Goal: Task Accomplishment & Management: Use online tool/utility

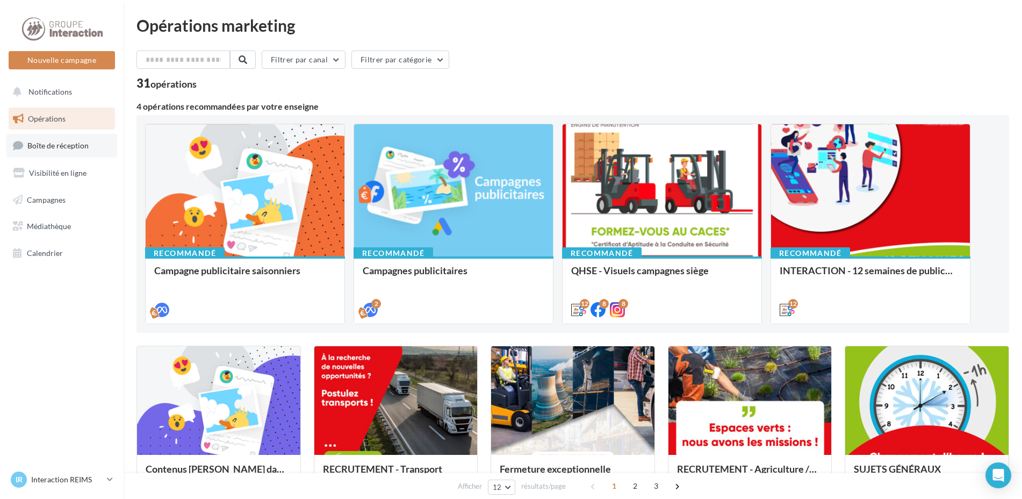
click at [57, 145] on span "Boîte de réception" at bounding box center [57, 145] width 61 height 9
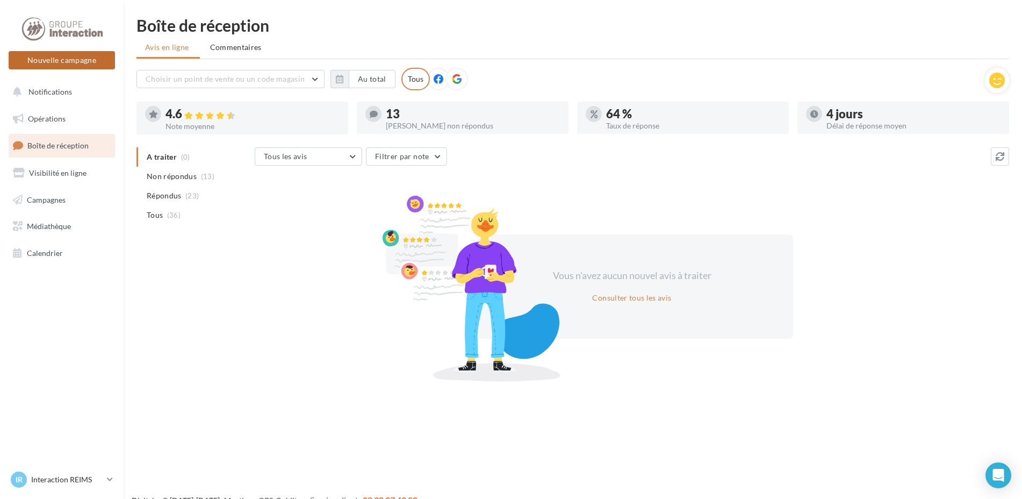
click at [72, 62] on button "Nouvelle campagne" at bounding box center [62, 60] width 106 height 18
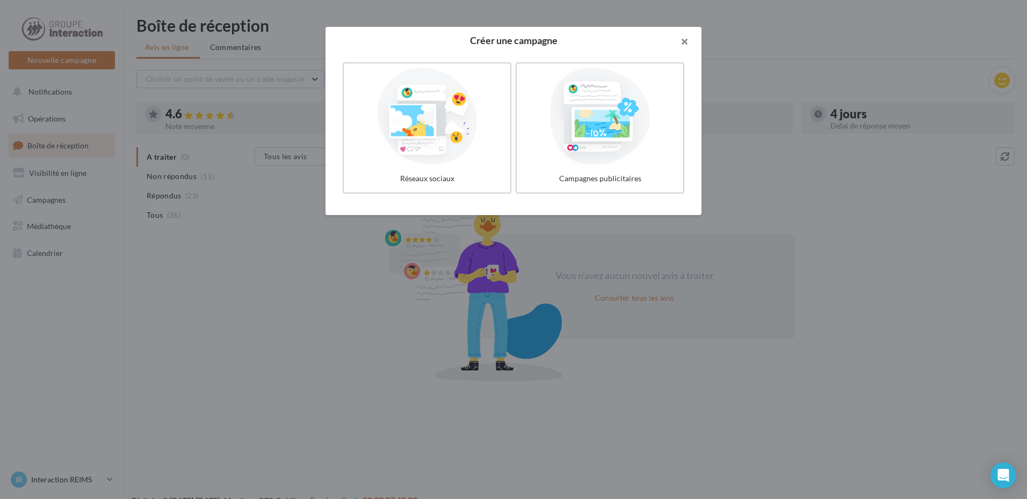
click at [685, 37] on button "button" at bounding box center [680, 43] width 43 height 32
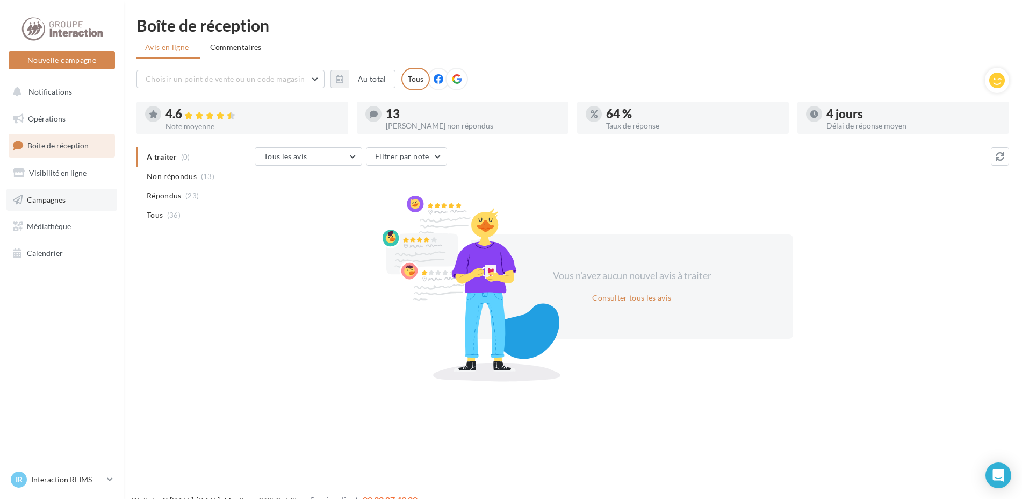
click at [50, 206] on link "Campagnes" at bounding box center [61, 200] width 111 height 23
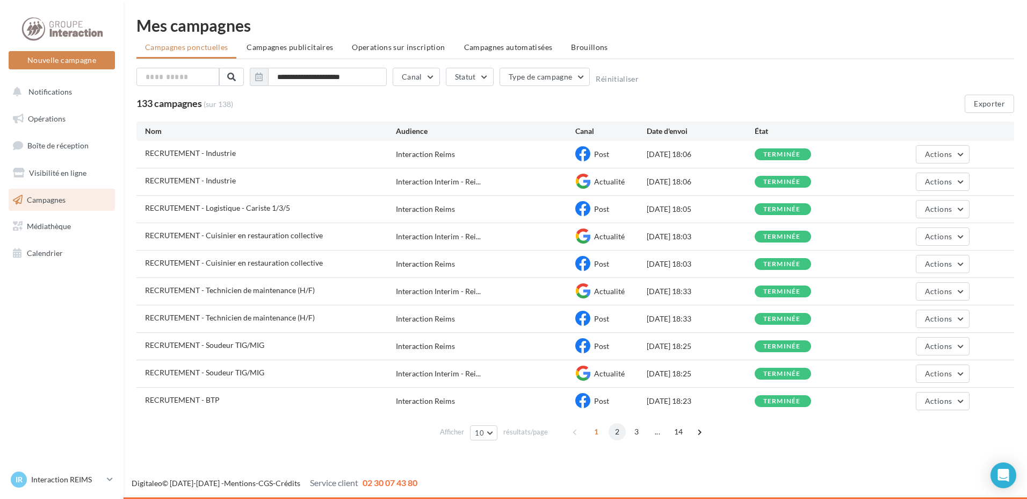
click at [616, 432] on span "2" at bounding box center [617, 431] width 17 height 17
click at [624, 430] on span "3" at bounding box center [626, 431] width 17 height 17
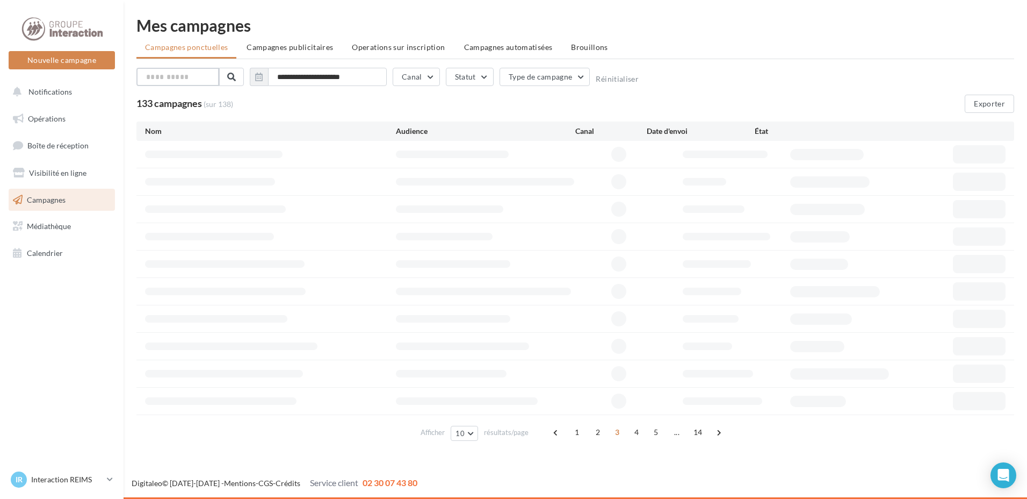
click at [205, 81] on input "text" at bounding box center [177, 77] width 83 height 18
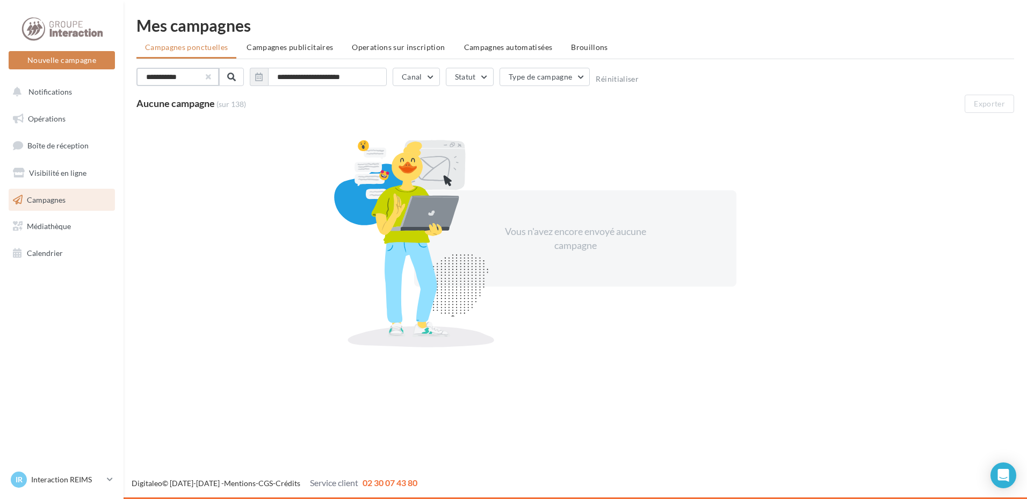
type input "**********"
click at [209, 75] on button "button" at bounding box center [208, 77] width 4 height 4
click at [213, 75] on input "**********" at bounding box center [177, 77] width 83 height 18
type input "**********"
click at [208, 77] on button "button" at bounding box center [208, 77] width 4 height 4
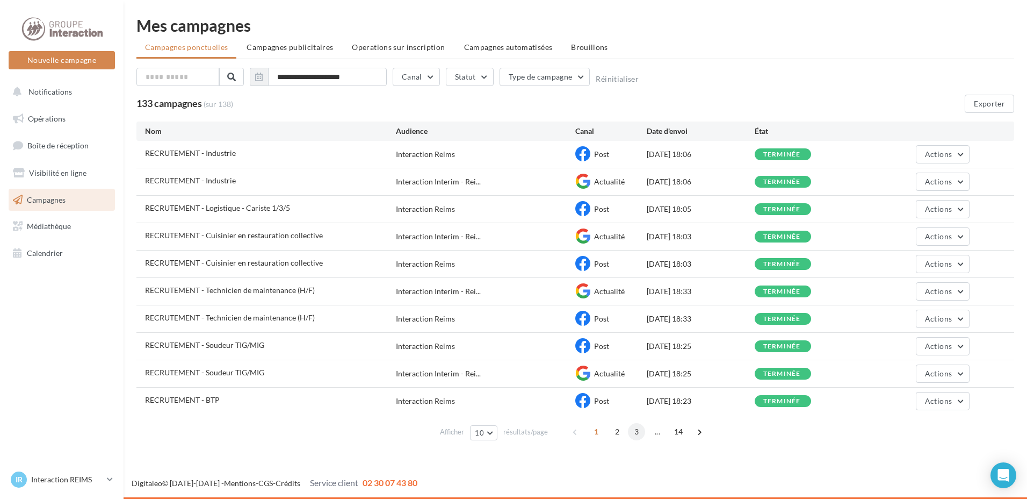
click at [635, 432] on span "3" at bounding box center [636, 431] width 17 height 17
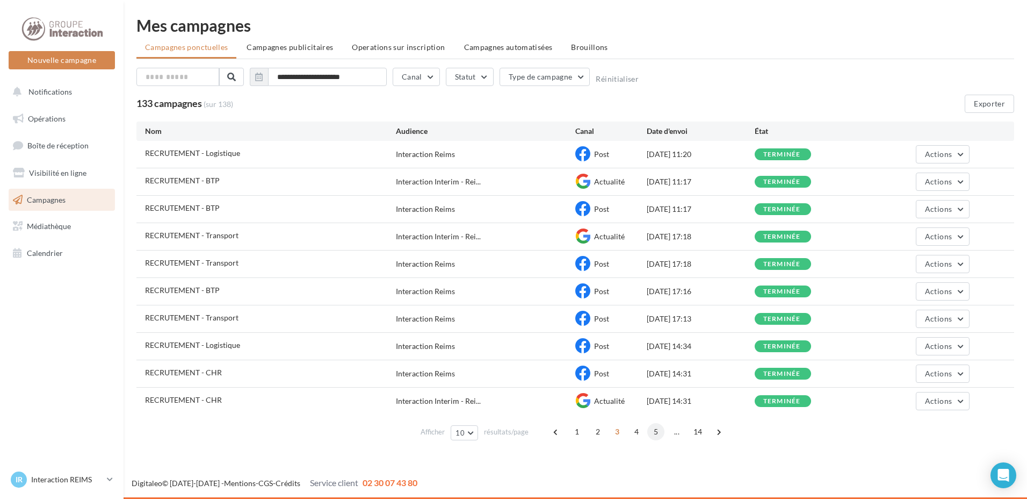
click at [660, 431] on span "5" at bounding box center [655, 431] width 17 height 17
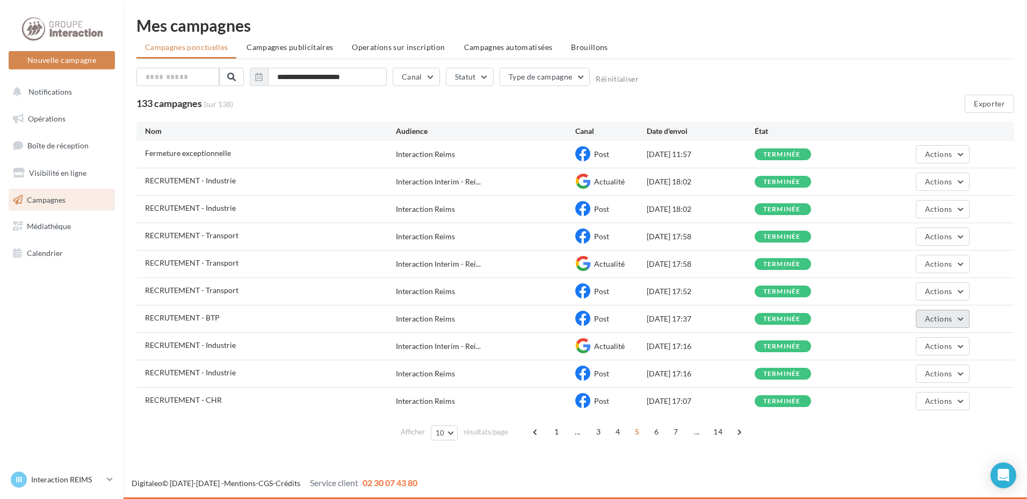
click at [940, 316] on span "Actions" at bounding box center [938, 318] width 27 height 9
click at [902, 398] on button "Dupliquer" at bounding box center [915, 400] width 107 height 28
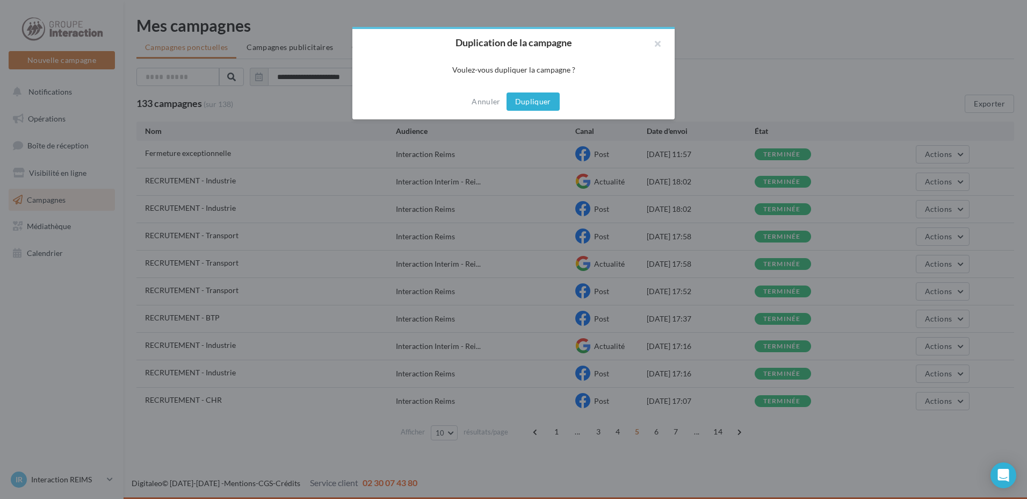
click at [539, 109] on button "Dupliquer" at bounding box center [533, 101] width 53 height 18
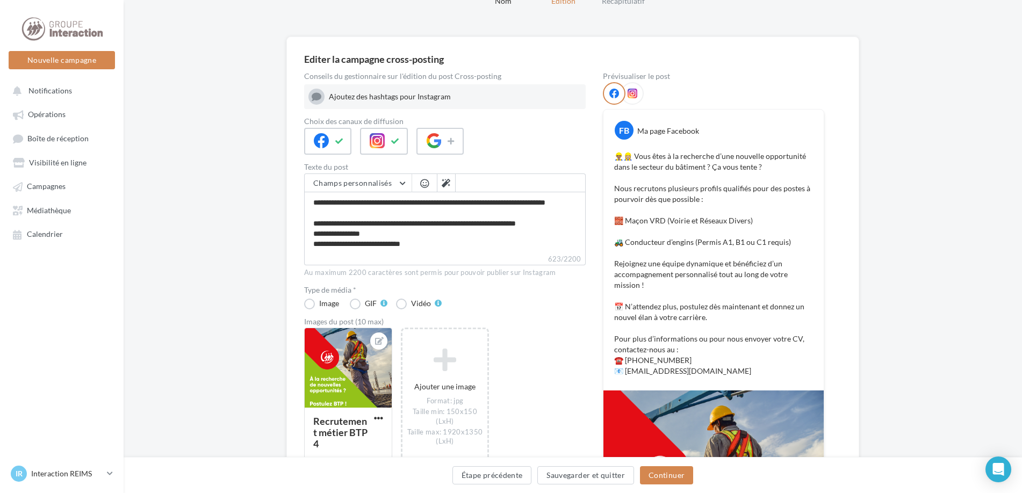
scroll to position [107, 0]
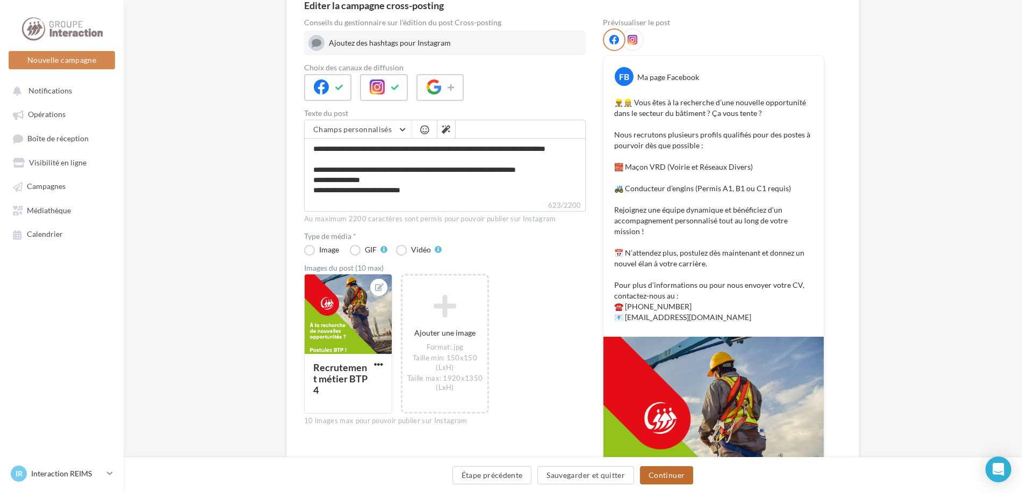
click at [673, 476] on button "Continuer" at bounding box center [666, 475] width 53 height 18
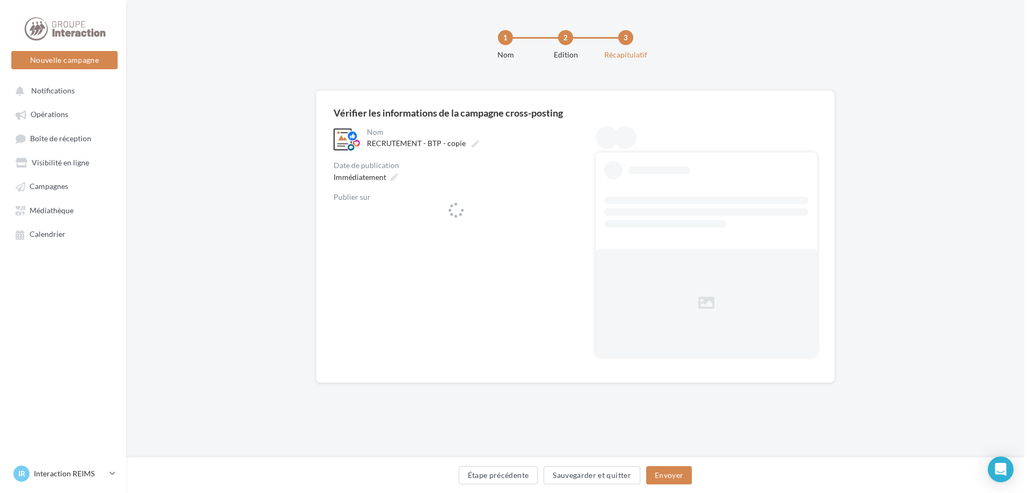
scroll to position [0, 0]
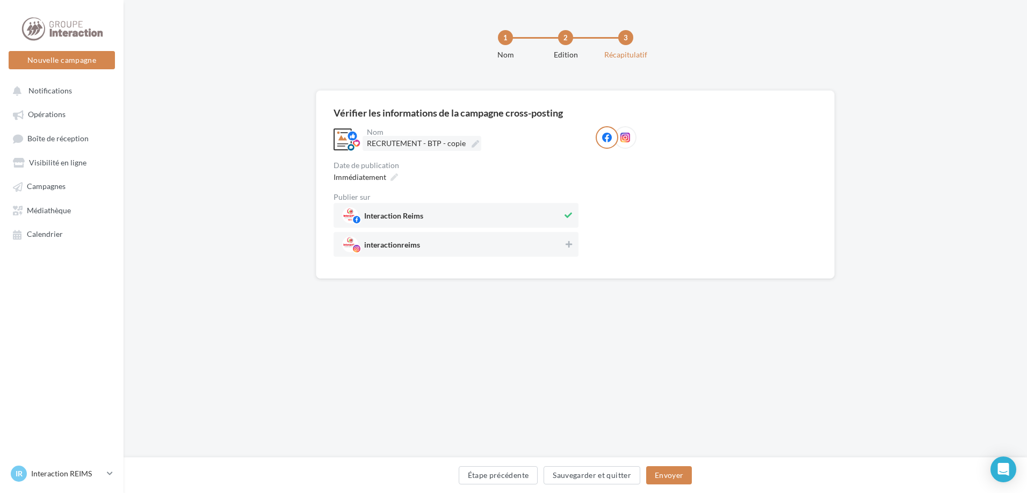
click at [473, 139] on label "RECRUTEMENT - BTP - copie" at bounding box center [422, 143] width 119 height 15
click at [461, 139] on input "**********" at bounding box center [414, 145] width 95 height 18
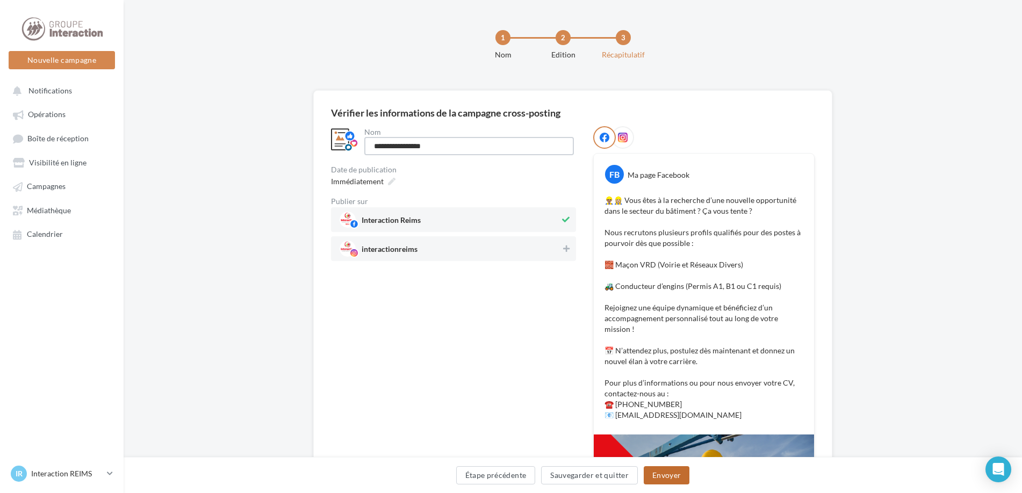
type input "**********"
click at [667, 479] on button "Envoyer" at bounding box center [667, 475] width 46 height 18
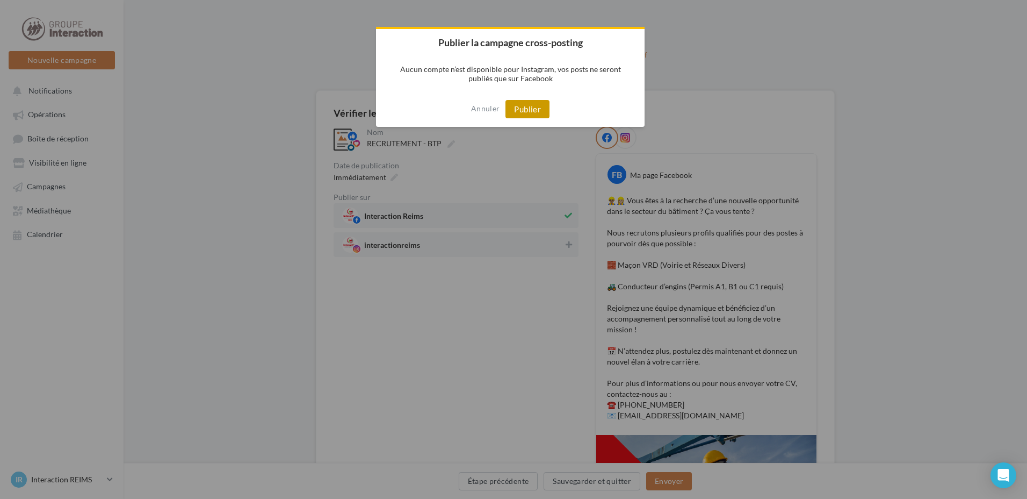
click at [515, 106] on button "Publier" at bounding box center [527, 109] width 44 height 18
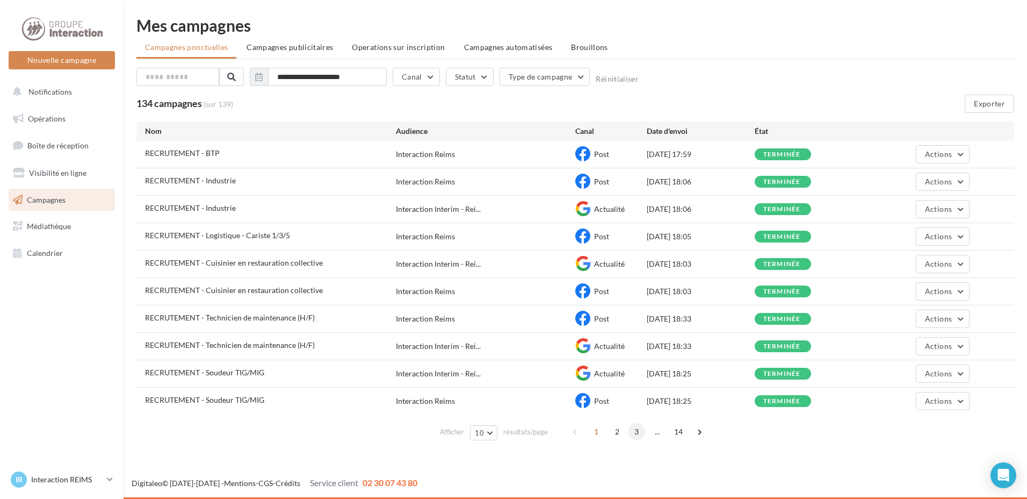
click at [640, 430] on span "3" at bounding box center [636, 431] width 17 height 17
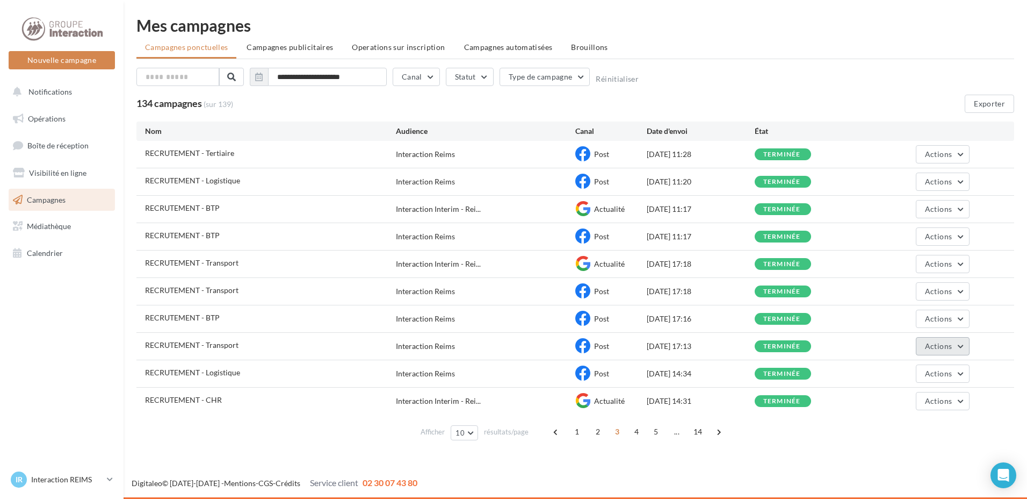
click at [923, 342] on button "Actions" at bounding box center [943, 346] width 54 height 18
click at [942, 153] on span "Actions" at bounding box center [938, 153] width 27 height 9
click at [204, 157] on div "RECRUTEMENT - Tertiaire" at bounding box center [189, 153] width 89 height 11
click at [631, 429] on span "4" at bounding box center [636, 431] width 17 height 17
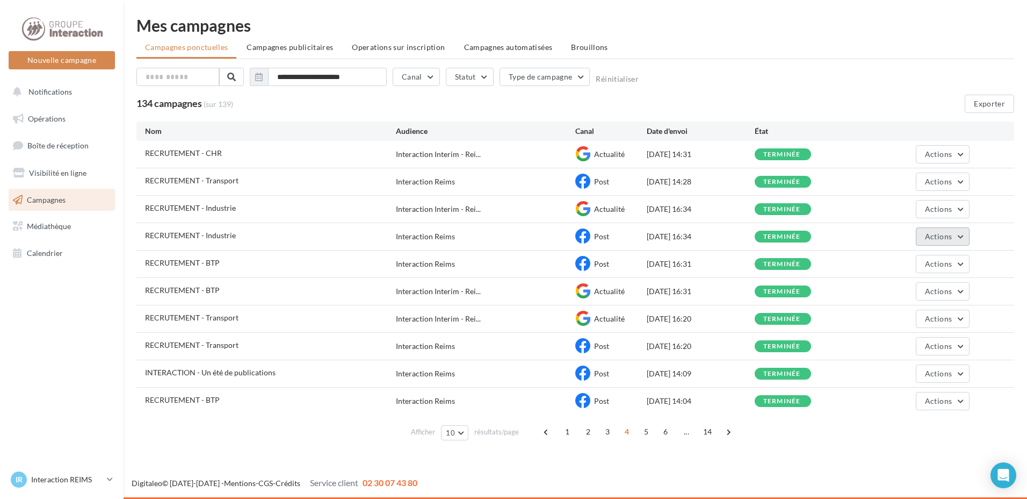
click at [927, 234] on span "Actions" at bounding box center [938, 236] width 27 height 9
click at [896, 313] on button "Dupliquer" at bounding box center [915, 318] width 107 height 28
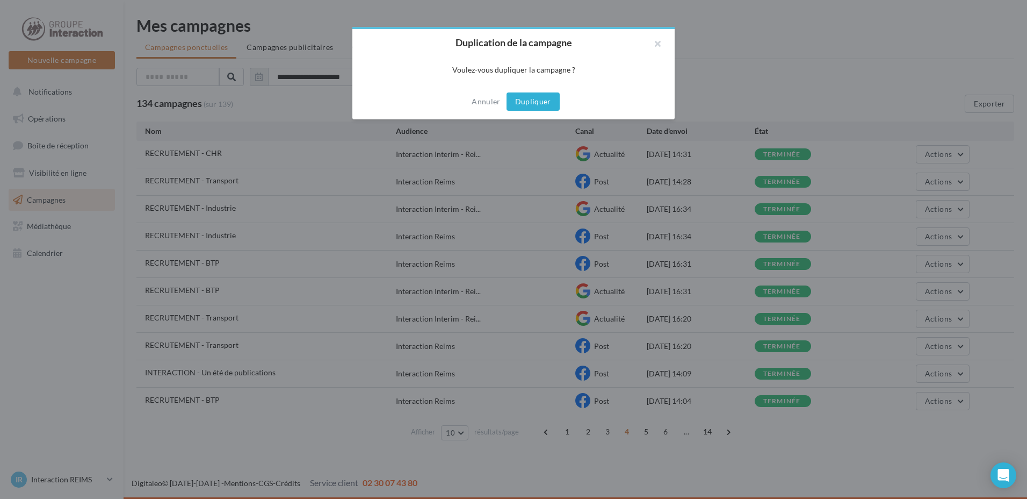
click at [544, 104] on button "Dupliquer" at bounding box center [533, 101] width 53 height 18
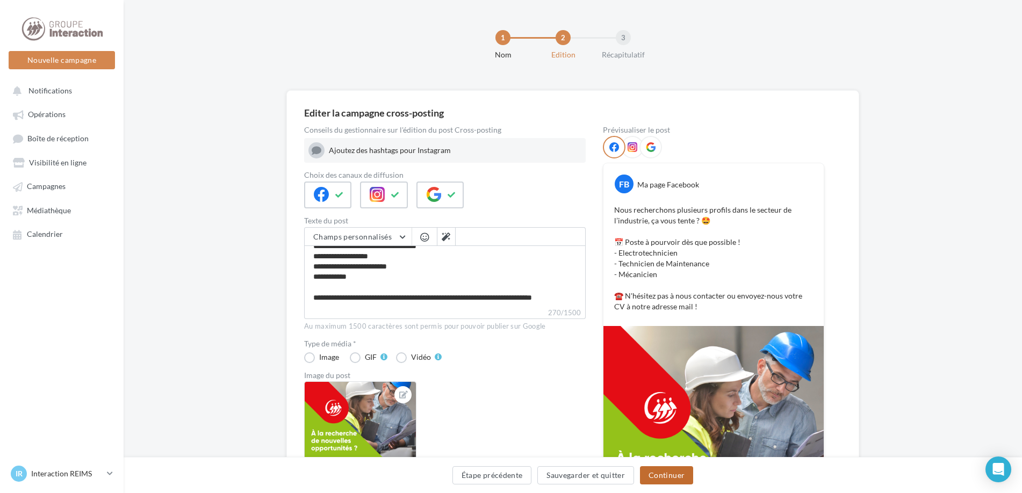
scroll to position [157, 0]
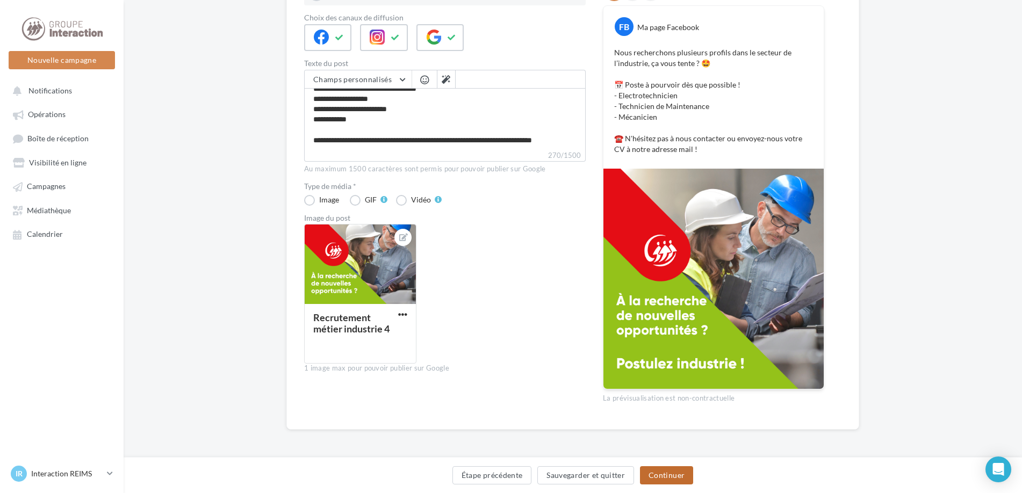
click at [675, 479] on button "Continuer" at bounding box center [666, 475] width 53 height 18
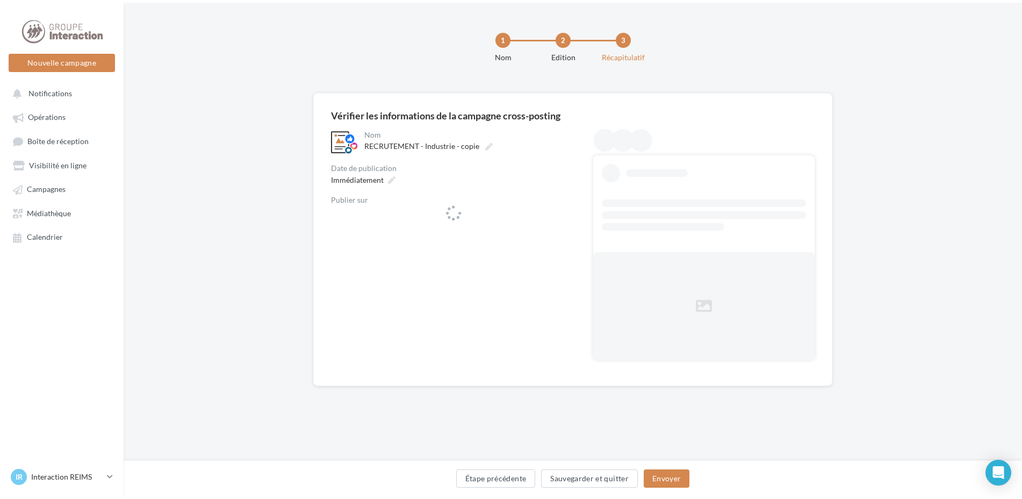
scroll to position [0, 0]
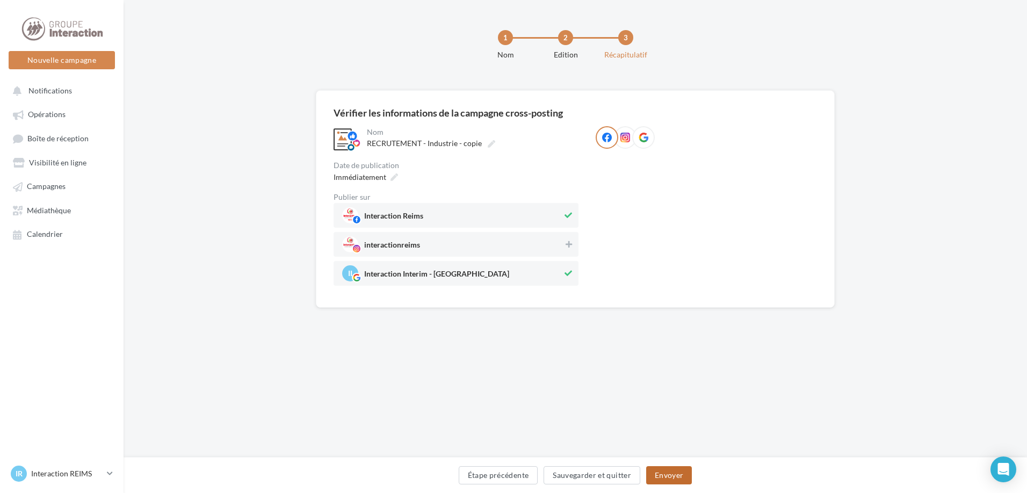
click at [662, 474] on button "Envoyer" at bounding box center [669, 475] width 46 height 18
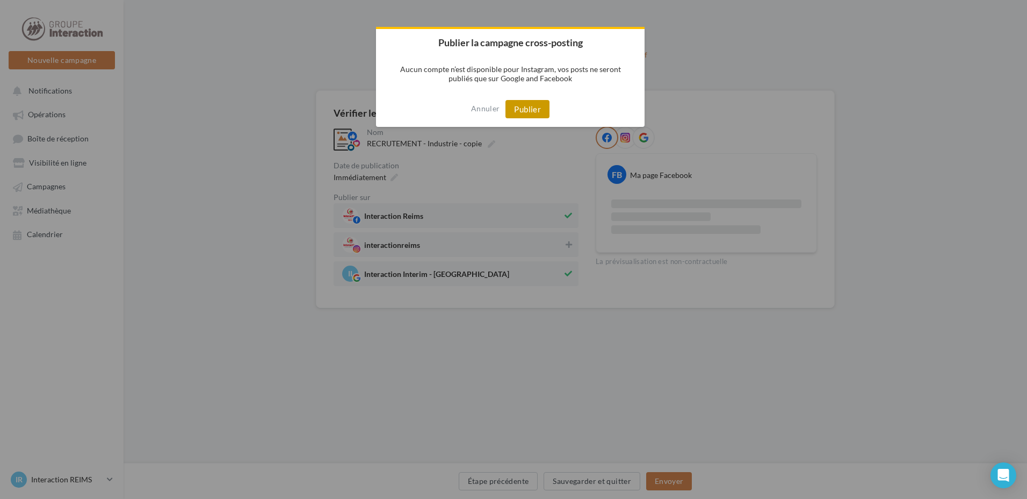
click at [538, 110] on button "Publier" at bounding box center [527, 109] width 44 height 18
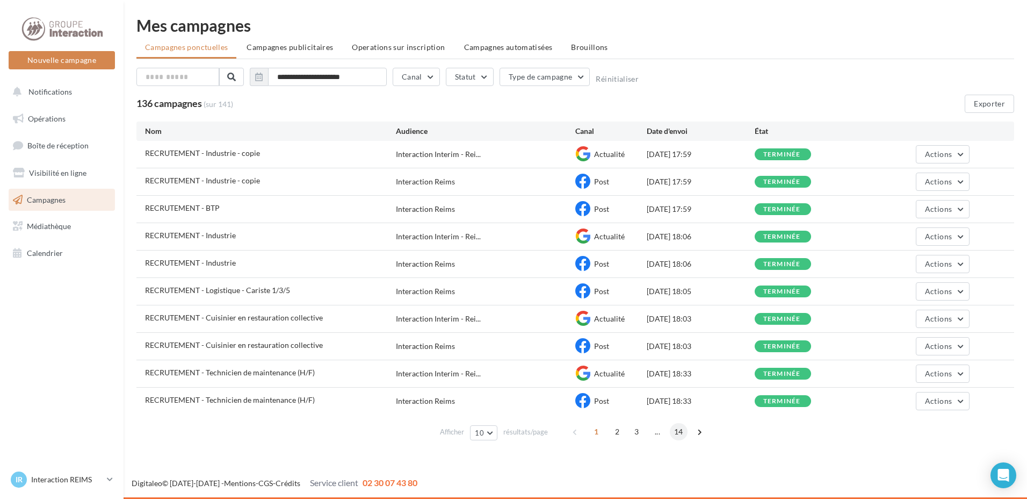
click at [672, 433] on span "14" at bounding box center [679, 431] width 18 height 17
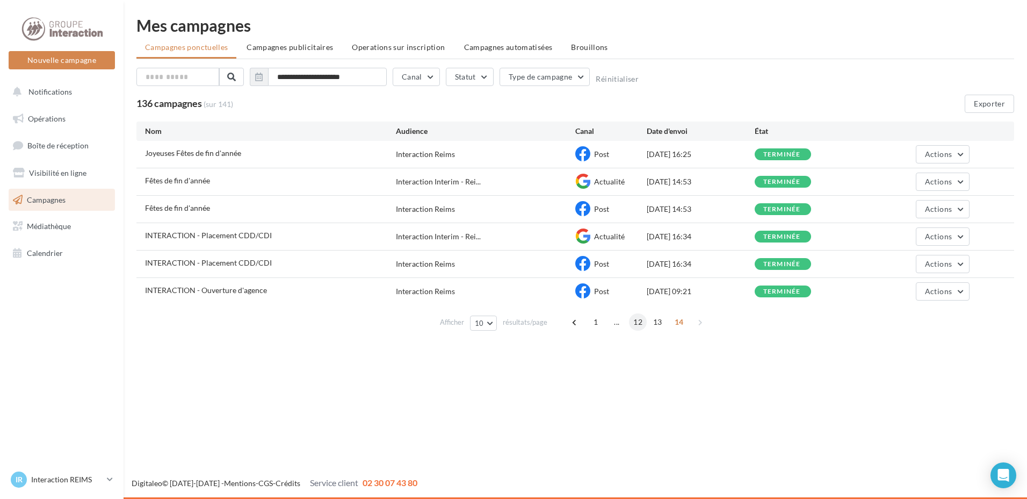
click at [635, 324] on span "12" at bounding box center [638, 321] width 18 height 17
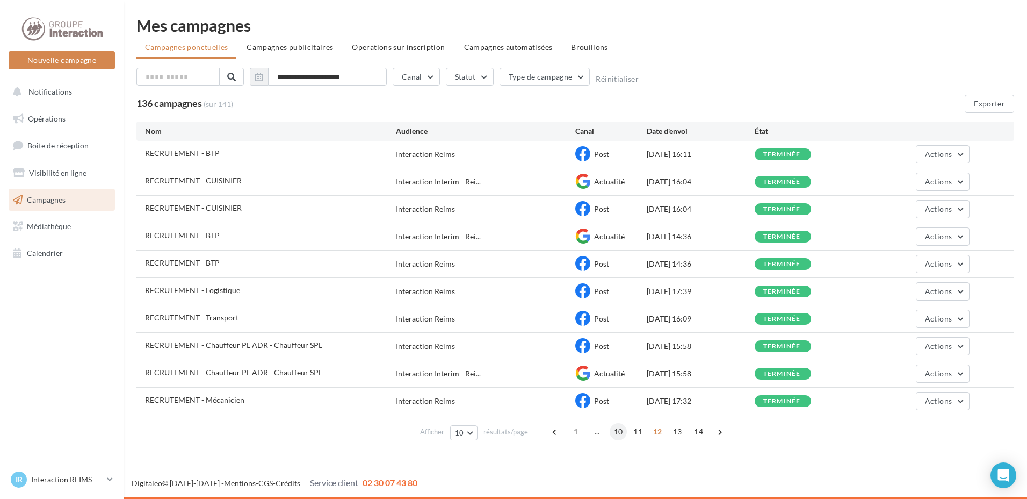
click at [613, 431] on span "10" at bounding box center [619, 431] width 18 height 17
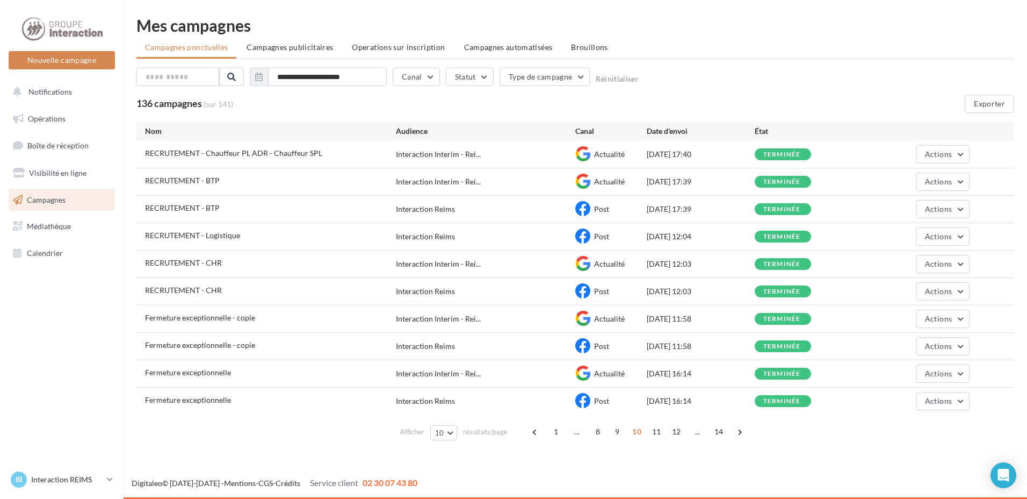
click at [607, 434] on div "1 ... 8 9 10 11 12 ... 14" at bounding box center [638, 431] width 224 height 17
click at [603, 434] on span "8" at bounding box center [597, 431] width 17 height 17
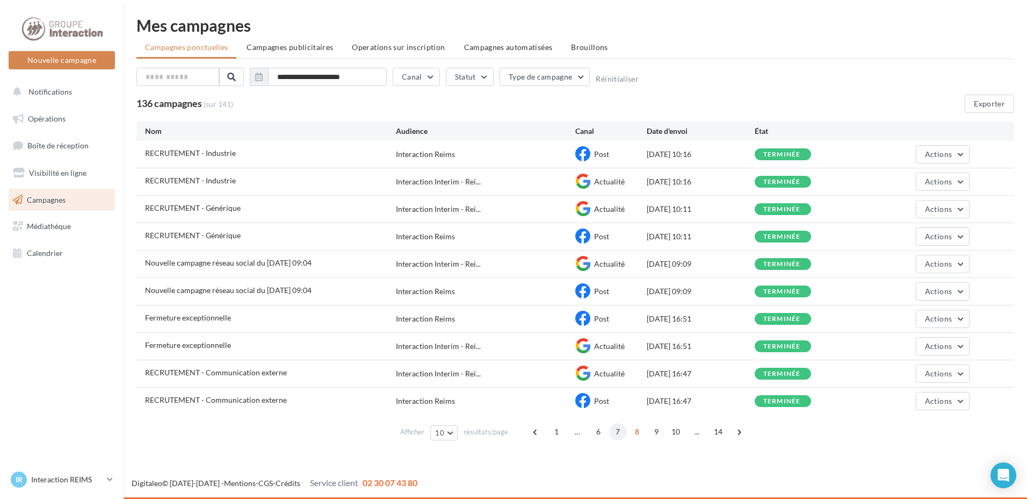
click at [620, 434] on span "7" at bounding box center [617, 431] width 17 height 17
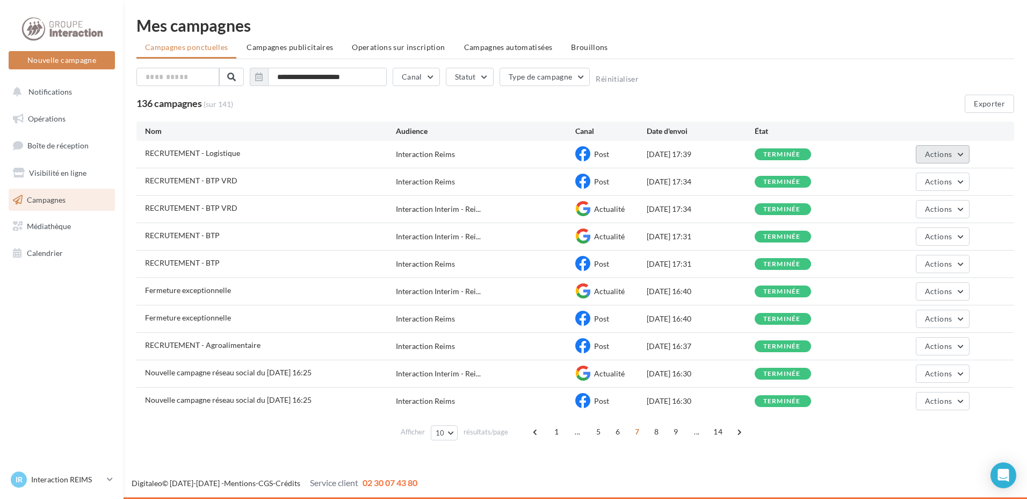
click at [950, 157] on span "Actions" at bounding box center [938, 153] width 27 height 9
click at [897, 239] on button "Dupliquer" at bounding box center [915, 235] width 107 height 28
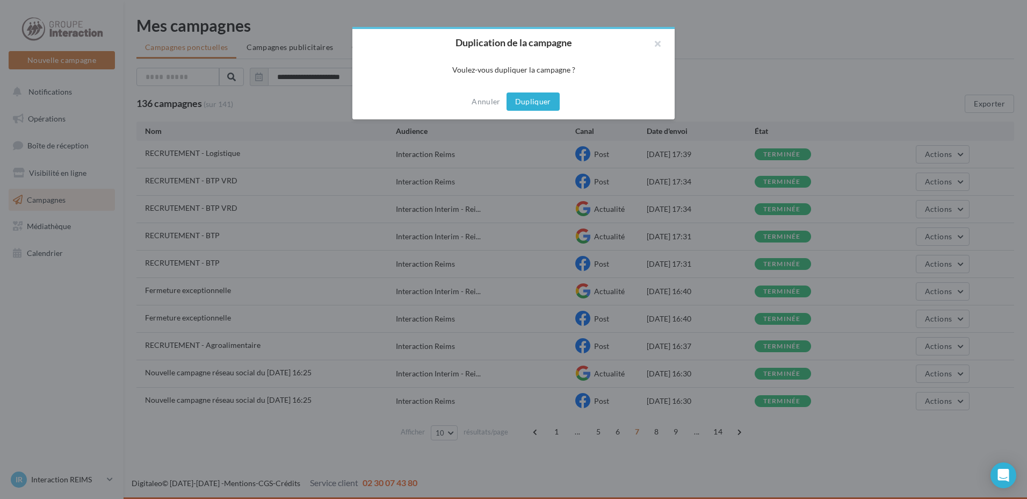
click at [548, 106] on button "Dupliquer" at bounding box center [533, 101] width 53 height 18
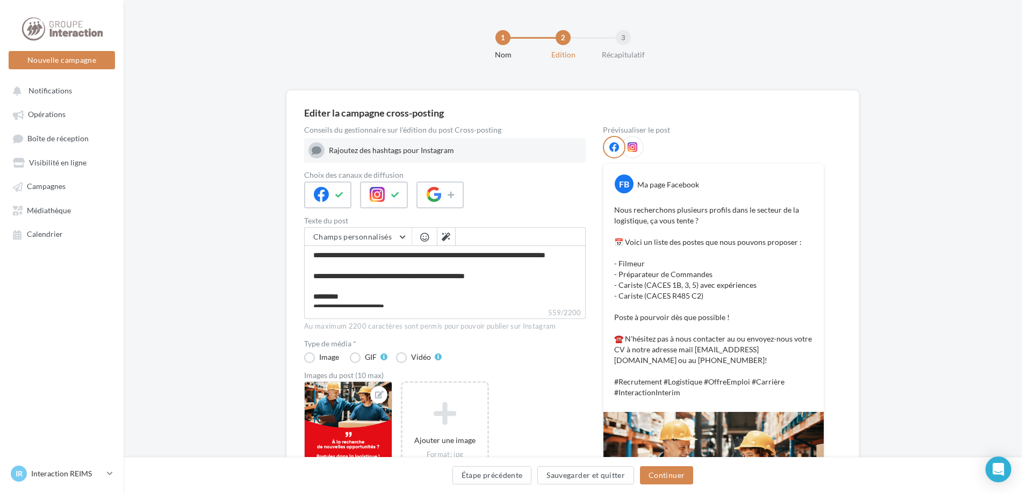
scroll to position [54, 0]
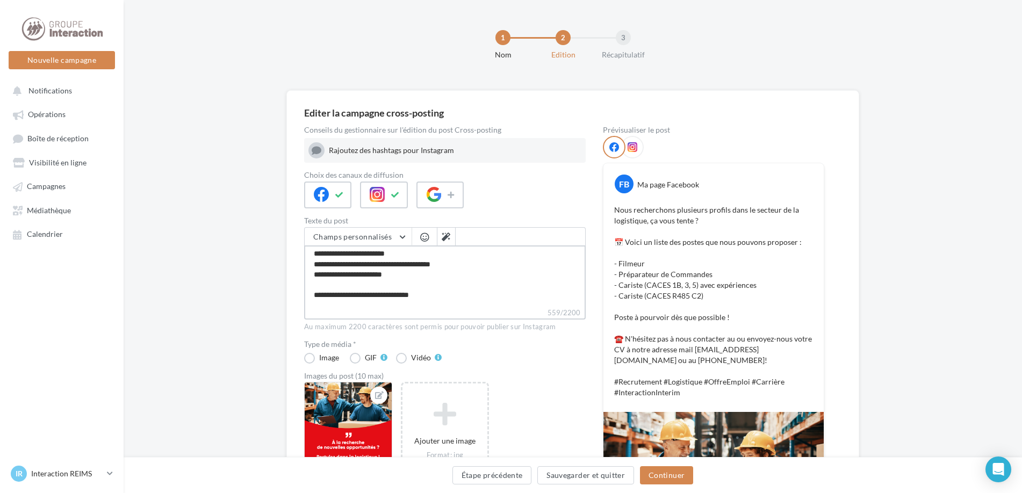
click at [409, 287] on textarea "**********" at bounding box center [444, 276] width 281 height 62
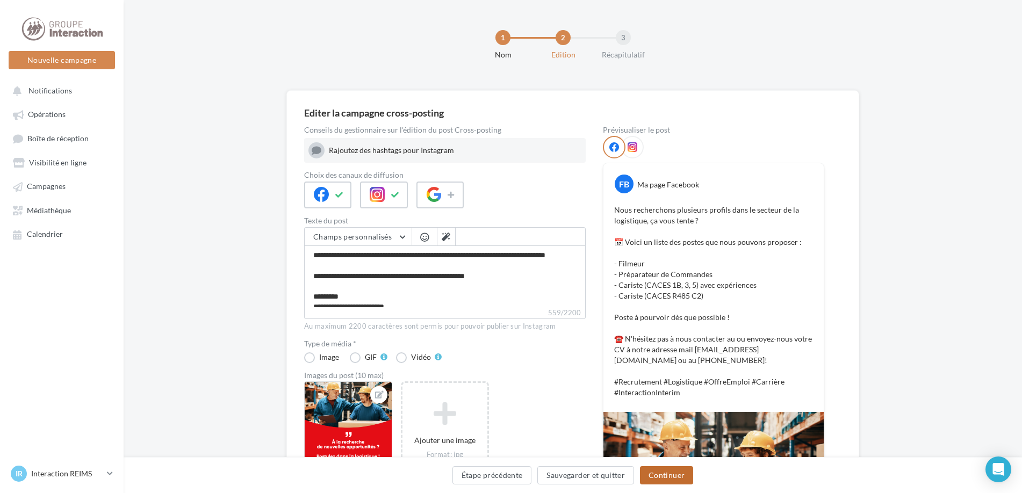
click at [676, 472] on button "Continuer" at bounding box center [666, 475] width 53 height 18
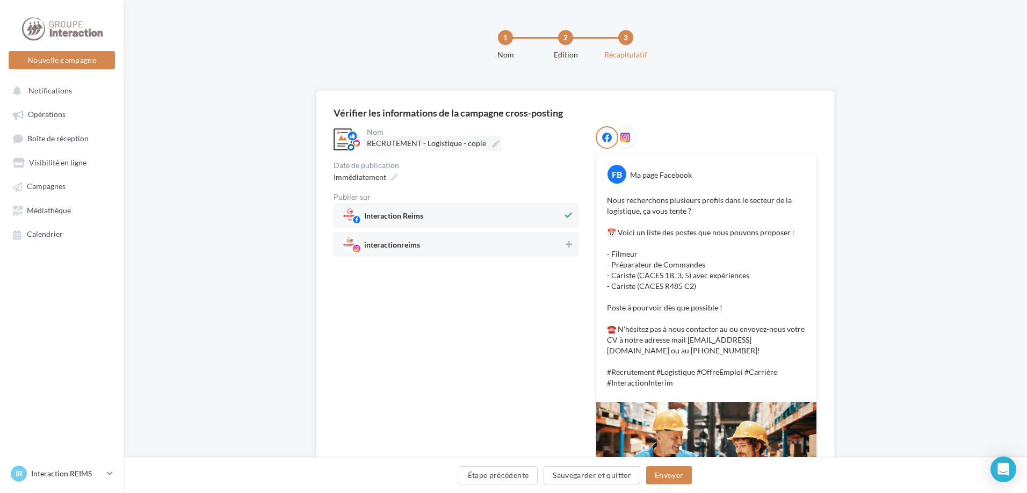
click at [496, 146] on label "RECRUTEMENT - Logistique - copie" at bounding box center [432, 143] width 139 height 15
click at [461, 146] on input "**********" at bounding box center [414, 145] width 95 height 18
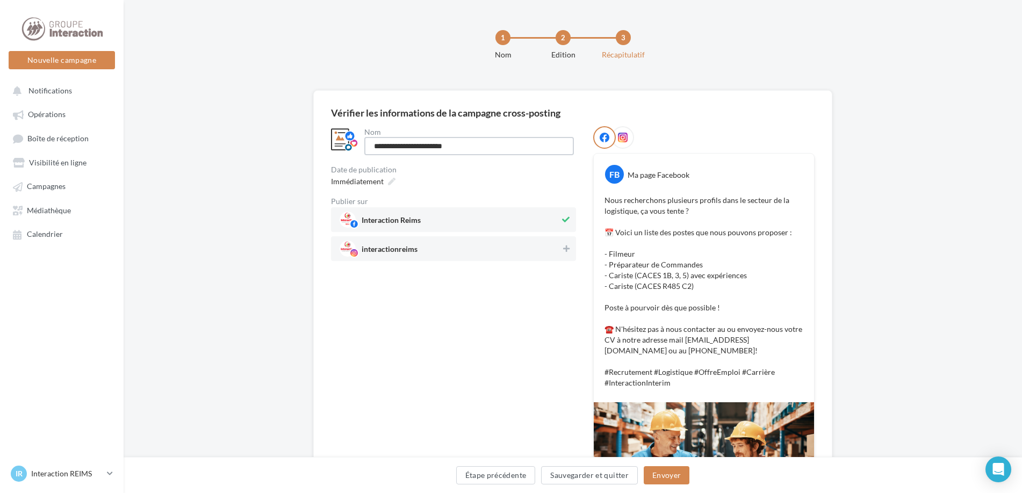
click at [548, 144] on input "**********" at bounding box center [469, 146] width 210 height 18
type input "**********"
click at [671, 471] on button "Envoyer" at bounding box center [667, 475] width 46 height 18
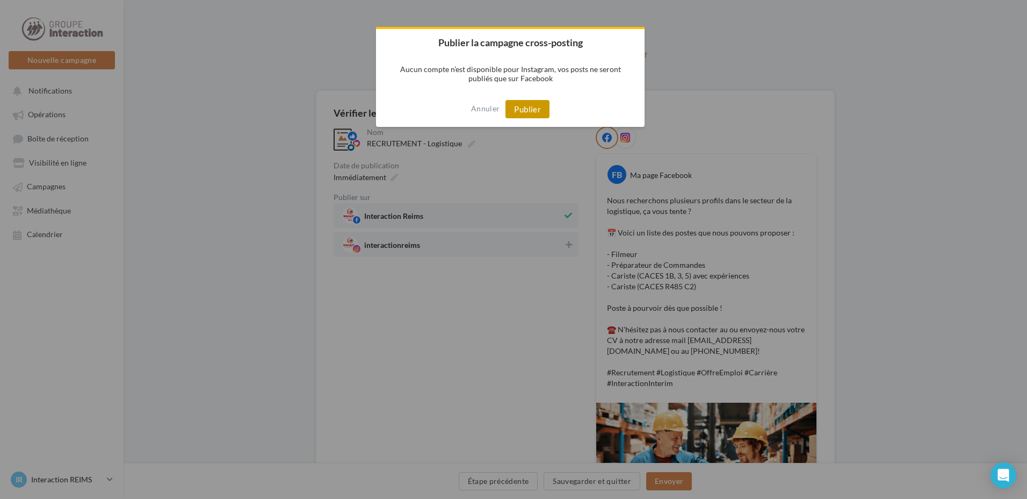
click at [538, 106] on button "Publier" at bounding box center [527, 109] width 44 height 18
